Goal: Check status: Check status

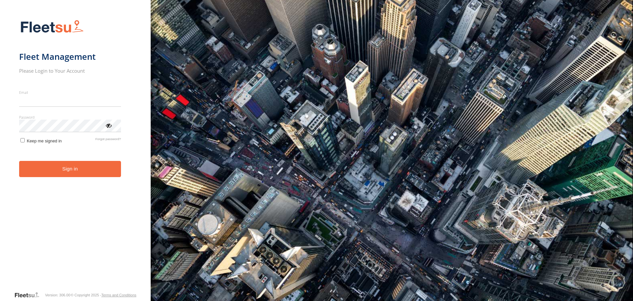
type input "**********"
click at [59, 183] on form "**********" at bounding box center [75, 153] width 112 height 275
click at [59, 178] on form "**********" at bounding box center [75, 153] width 112 height 275
click at [61, 170] on button "Sign in" at bounding box center [70, 169] width 102 height 16
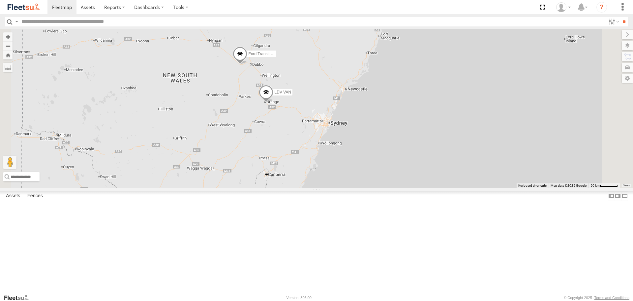
drag, startPoint x: 321, startPoint y: 106, endPoint x: 311, endPoint y: 121, distance: 17.4
click at [311, 121] on div "LDV VAN Ford Transit 2019" at bounding box center [316, 108] width 633 height 158
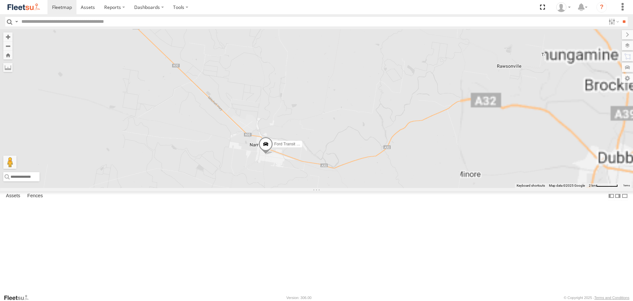
drag, startPoint x: 378, startPoint y: 145, endPoint x: 340, endPoint y: 62, distance: 91.5
click at [345, 64] on div "LDV VAN Ford Transit 2019" at bounding box center [316, 108] width 633 height 158
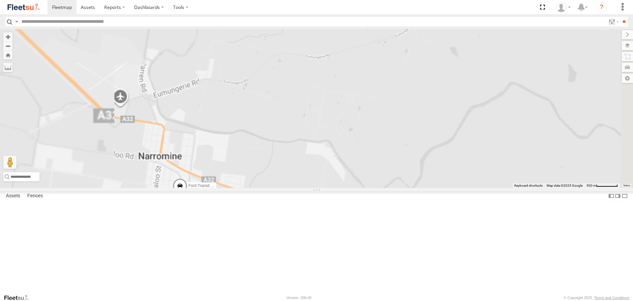
drag, startPoint x: 322, startPoint y: 160, endPoint x: 343, endPoint y: 94, distance: 69.8
click at [343, 94] on div "LDV VAN Ford Transit 2019" at bounding box center [316, 108] width 633 height 158
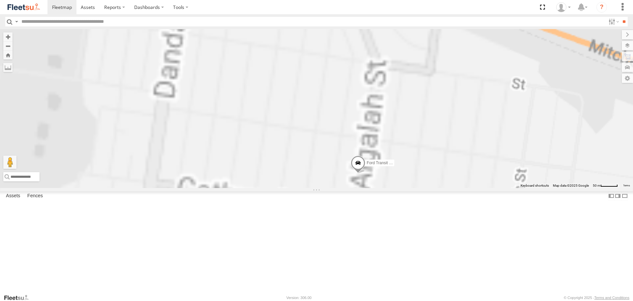
drag, startPoint x: 401, startPoint y: 197, endPoint x: 322, endPoint y: 149, distance: 92.2
click at [324, 151] on div "LDV VAN Ford Transit 2019" at bounding box center [316, 108] width 633 height 158
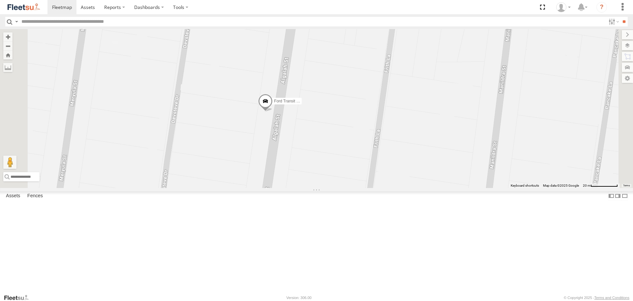
click at [0, 0] on div "Ford Transit 2019 All Assets" at bounding box center [0, 0] width 0 height 0
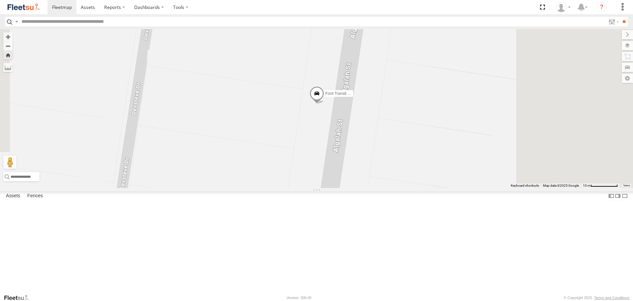
drag, startPoint x: 464, startPoint y: 176, endPoint x: 381, endPoint y: 178, distance: 82.8
click at [381, 178] on div "Ford Transit 2019" at bounding box center [316, 108] width 633 height 158
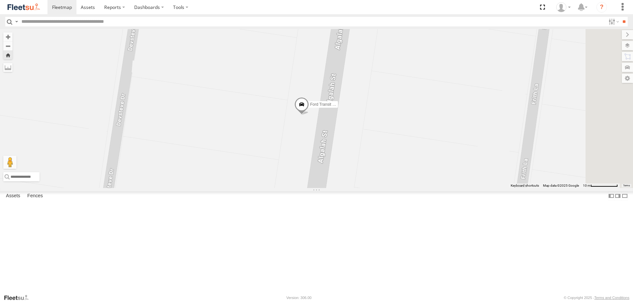
click at [0, 0] on span at bounding box center [0, 0] width 0 height 0
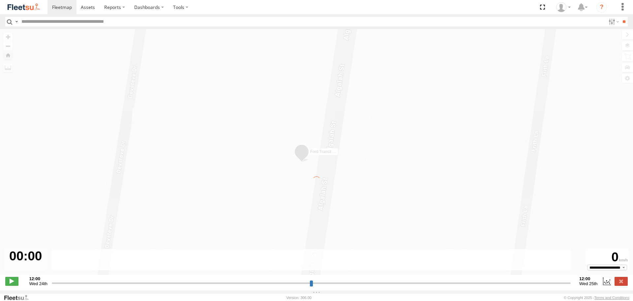
type input "**********"
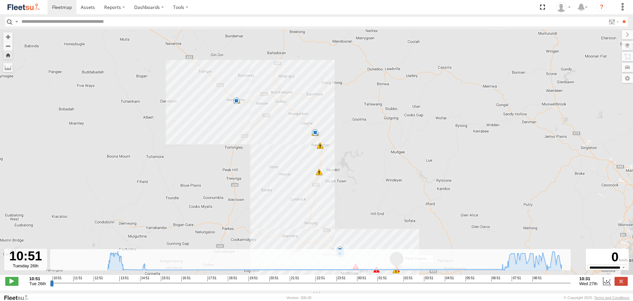
drag, startPoint x: 270, startPoint y: 103, endPoint x: 269, endPoint y: 132, distance: 28.7
click at [270, 132] on div "Ford Transit 2019 13:19 Tue 14:04 Tue 15:17 Tue 07:34 Wed 07:40 Wed 08:42 Wed 0…" at bounding box center [316, 155] width 633 height 252
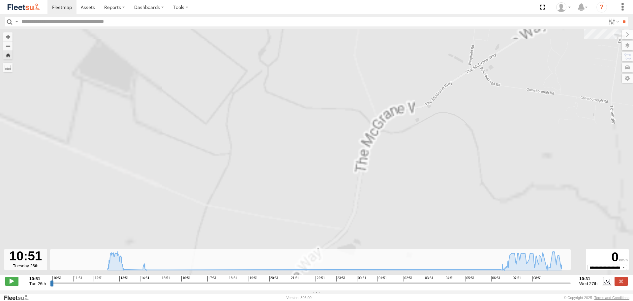
drag, startPoint x: 470, startPoint y: 87, endPoint x: 222, endPoint y: 198, distance: 271.6
click at [227, 199] on div "Ford Transit 2019 13:19 Tue 14:04 Tue 15:17 Tue 07:34 Wed 07:40 Wed 08:42 Wed 0…" at bounding box center [316, 155] width 633 height 252
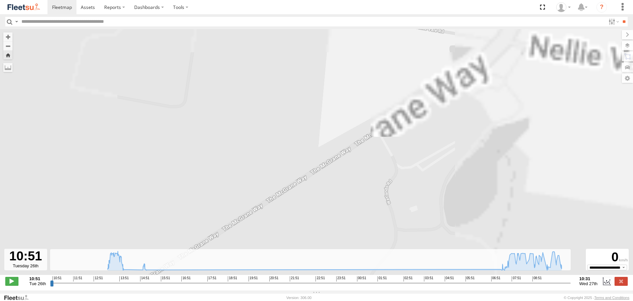
click at [112, 204] on div "Ford Transit 2019 13:19 Tue 14:04 Tue 15:17 Tue 07:34 Wed 07:40 Wed 08:42 Wed 0…" at bounding box center [316, 155] width 633 height 252
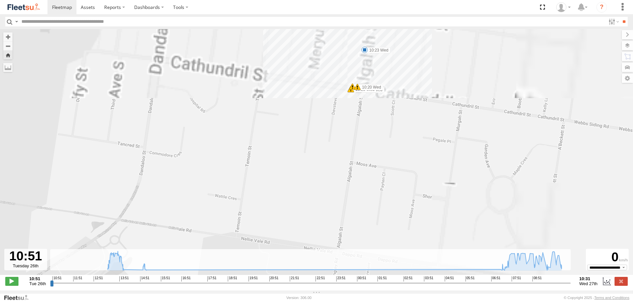
drag, startPoint x: 267, startPoint y: 70, endPoint x: 254, endPoint y: 183, distance: 113.9
click at [254, 183] on div "Ford Transit 2019 13:19 Tue 14:04 Tue 15:17 Tue 07:34 Wed 07:40 Wed 08:42 Wed 0…" at bounding box center [316, 155] width 633 height 252
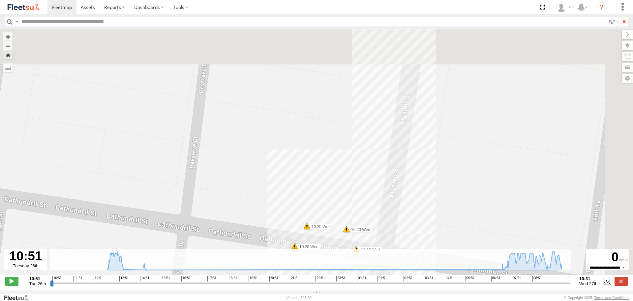
drag, startPoint x: 534, startPoint y: 61, endPoint x: 449, endPoint y: 195, distance: 159.0
click at [454, 191] on div "Ford Transit 2019 13:19 Tue 14:04 Tue 15:17 Tue 07:34 Wed 07:40 Wed 08:42 Wed 0…" at bounding box center [316, 155] width 633 height 252
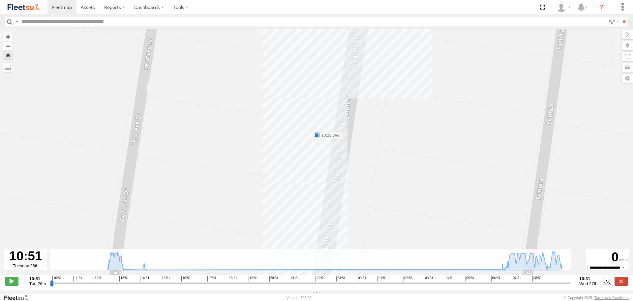
drag, startPoint x: 420, startPoint y: 69, endPoint x: 409, endPoint y: 152, distance: 84.5
click at [409, 152] on div "Ford Transit 2019 13:19 Tue 14:04 Tue 15:17 Tue 07:34 Wed 07:40 Wed 08:42 Wed 0…" at bounding box center [316, 155] width 633 height 252
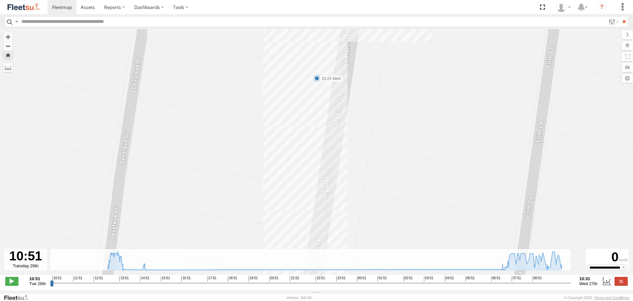
drag, startPoint x: 397, startPoint y: 157, endPoint x: 403, endPoint y: 30, distance: 127.2
click at [401, 41] on div "Ford Transit 2019 13:19 Tue 14:04 Tue 15:17 Tue 07:34 Wed 07:40 Wed 08:42 Wed 0…" at bounding box center [316, 155] width 633 height 252
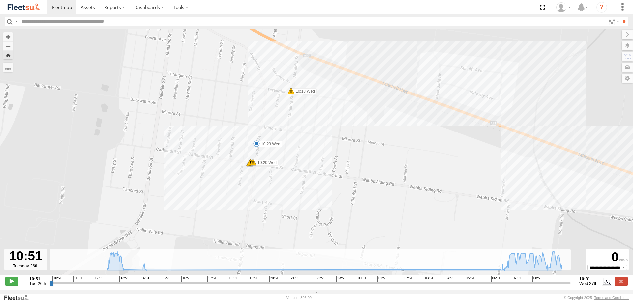
drag, startPoint x: 412, startPoint y: 56, endPoint x: 178, endPoint y: 86, distance: 235.2
click at [184, 86] on div "Ford Transit 2019 13:19 Tue 14:04 Tue 15:17 Tue 07:34 Wed 07:40 Wed 08:42 Wed 0…" at bounding box center [316, 155] width 633 height 252
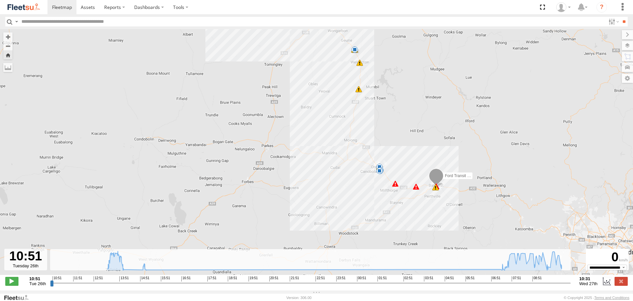
drag, startPoint x: 505, startPoint y: 175, endPoint x: 429, endPoint y: 104, distance: 104.1
click at [429, 104] on div "Ford Transit 2019 13:19 Tue 14:04 Tue 15:17 Tue 07:34 Wed 07:40 Wed 08:42 Wed 0…" at bounding box center [316, 155] width 633 height 252
